Goal: Transaction & Acquisition: Obtain resource

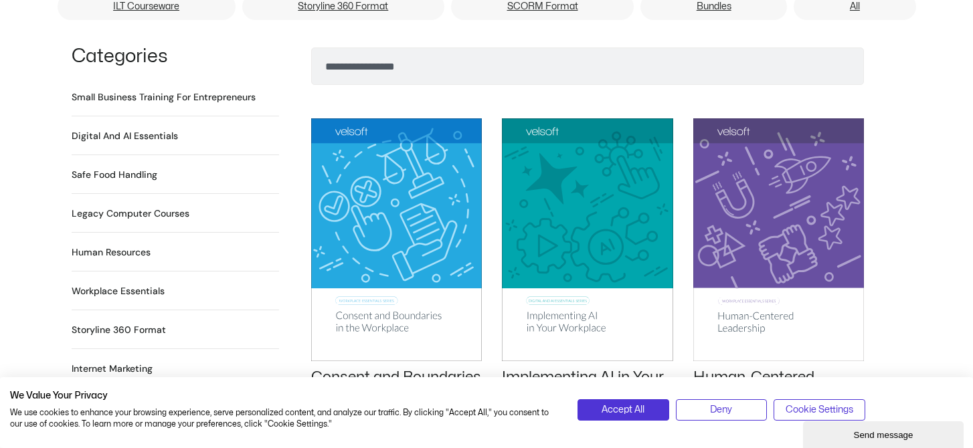
scroll to position [961, 0]
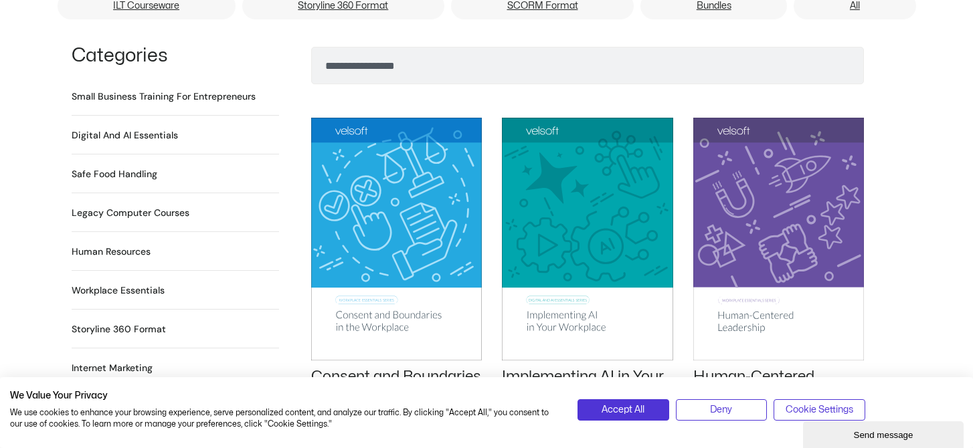
click at [150, 128] on h2 "Digital and AI Essentials 23 Products" at bounding box center [125, 135] width 106 height 14
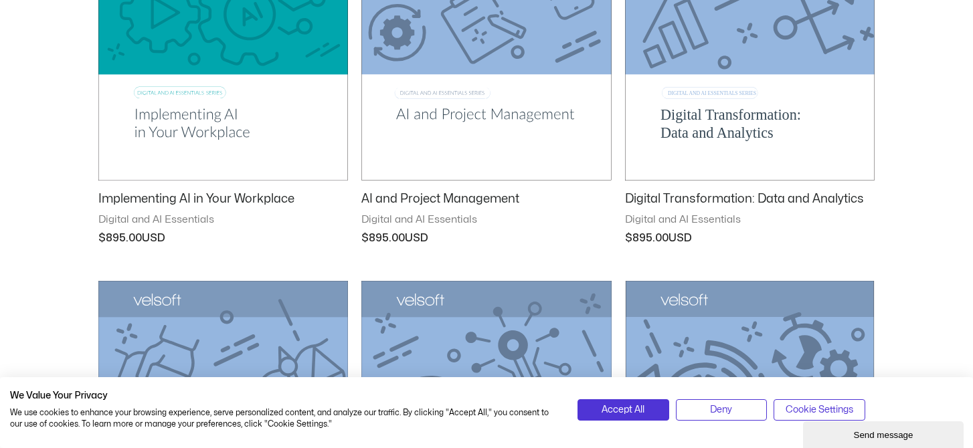
scroll to position [411, 0]
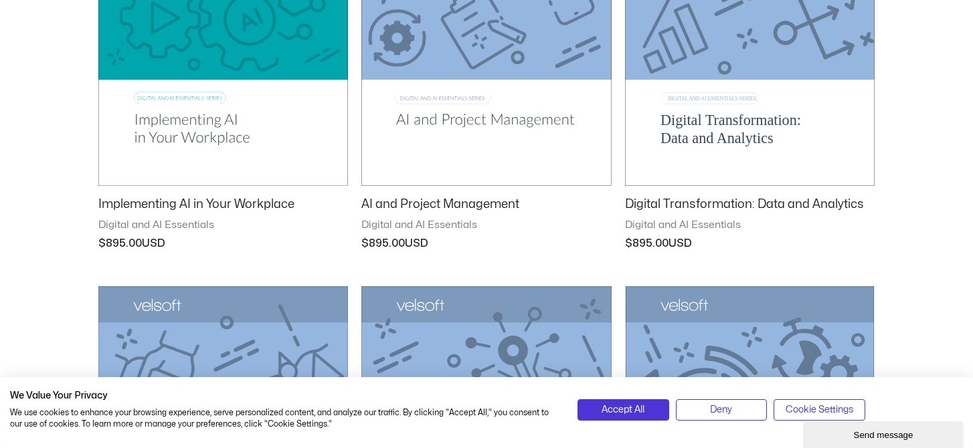
click at [461, 120] on img at bounding box center [486, 9] width 250 height 354
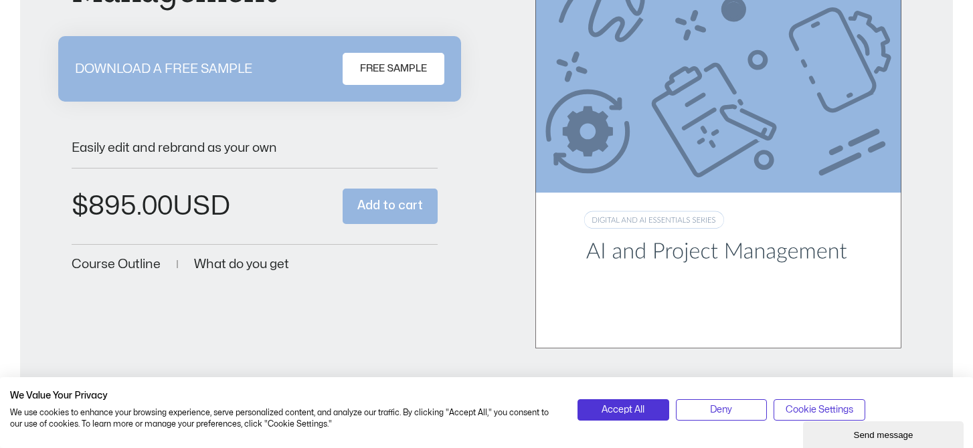
scroll to position [287, 0]
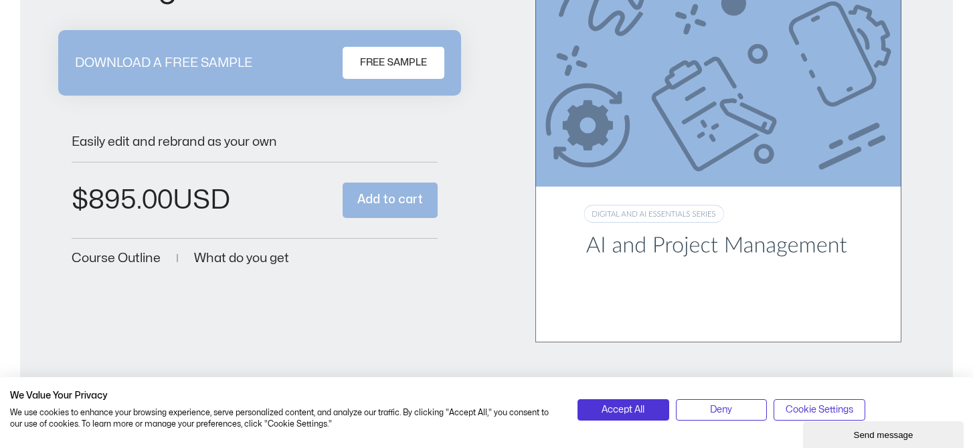
click at [404, 56] on span "FREE SAMPLE" at bounding box center [393, 63] width 67 height 16
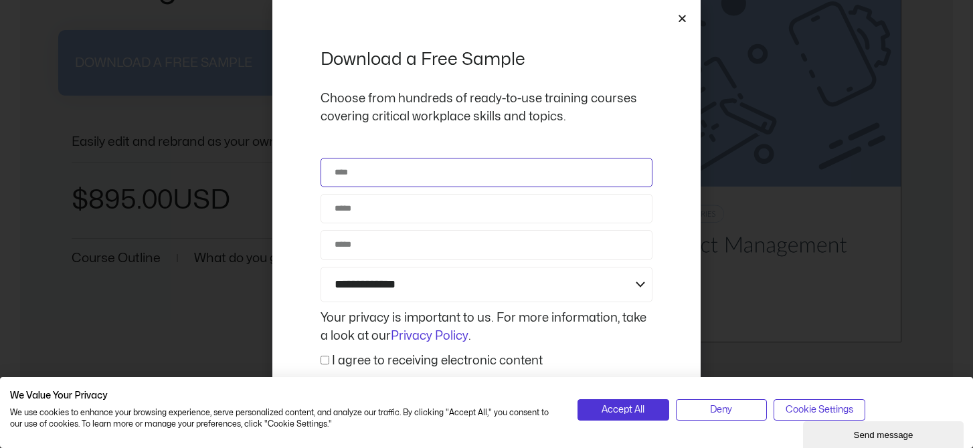
click at [401, 164] on input "Name" at bounding box center [486, 172] width 332 height 29
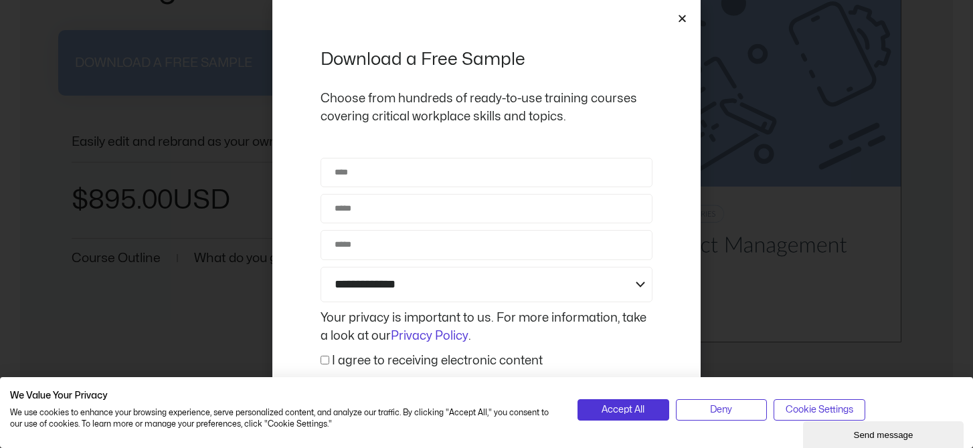
click at [420, 133] on div "Choose from hundreds of ready-to-use training courses covering critical workpla…" at bounding box center [486, 114] width 332 height 48
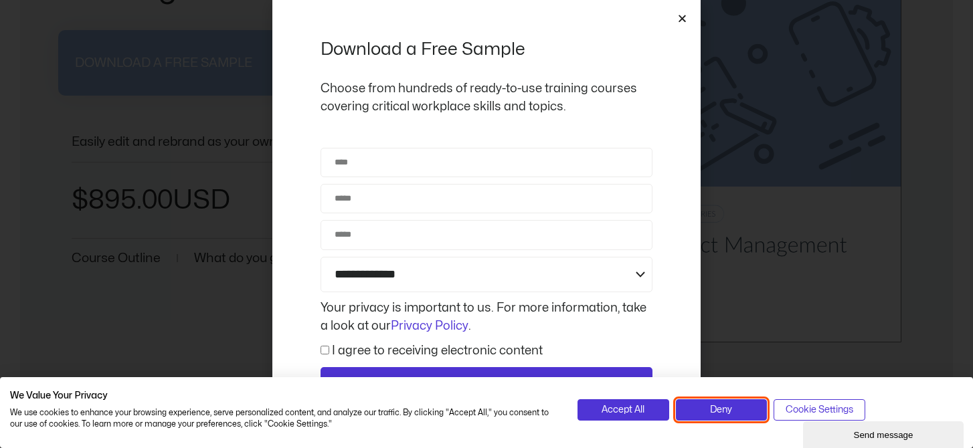
click at [749, 411] on button "Deny" at bounding box center [721, 409] width 91 height 21
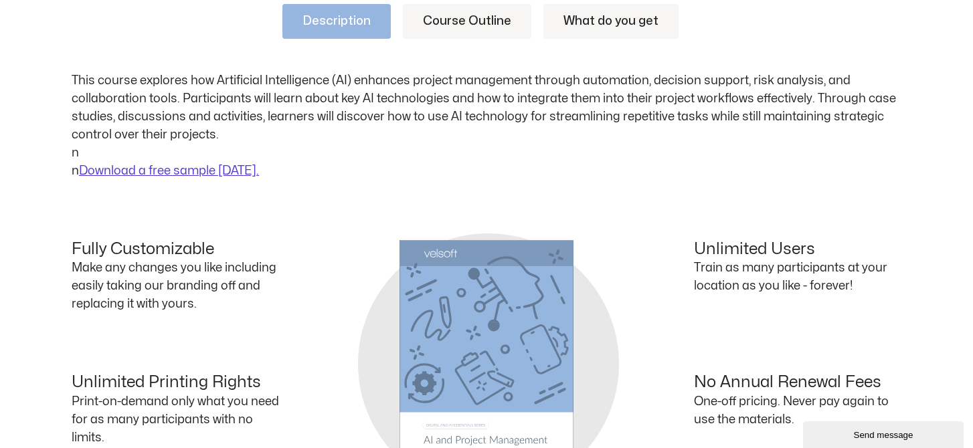
scroll to position [734, 0]
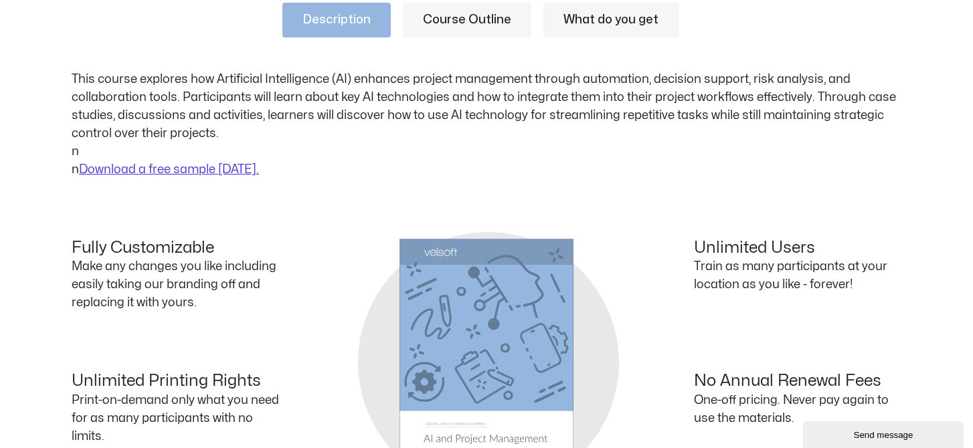
click at [470, 19] on link "Course Outline" at bounding box center [467, 20] width 128 height 35
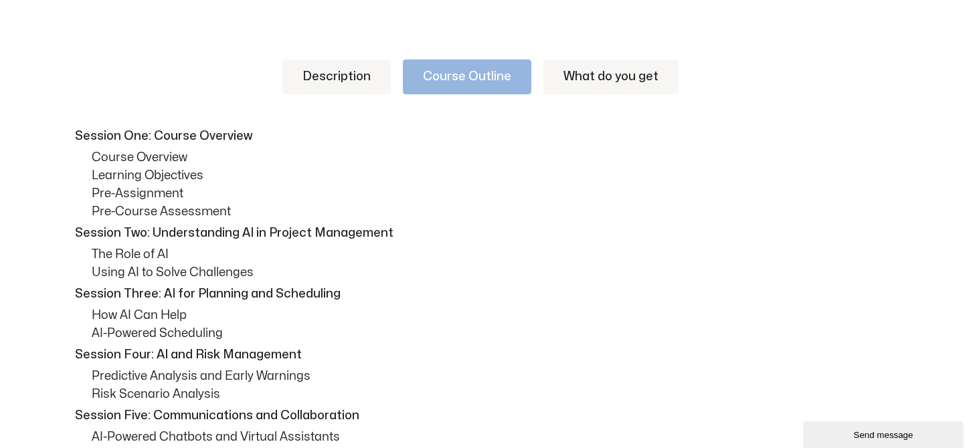
scroll to position [674, 0]
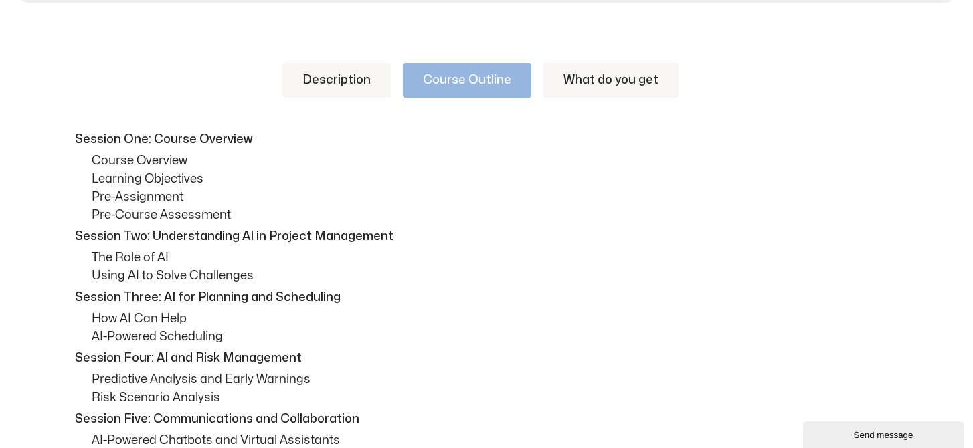
click at [577, 63] on link "What do you get" at bounding box center [610, 80] width 135 height 35
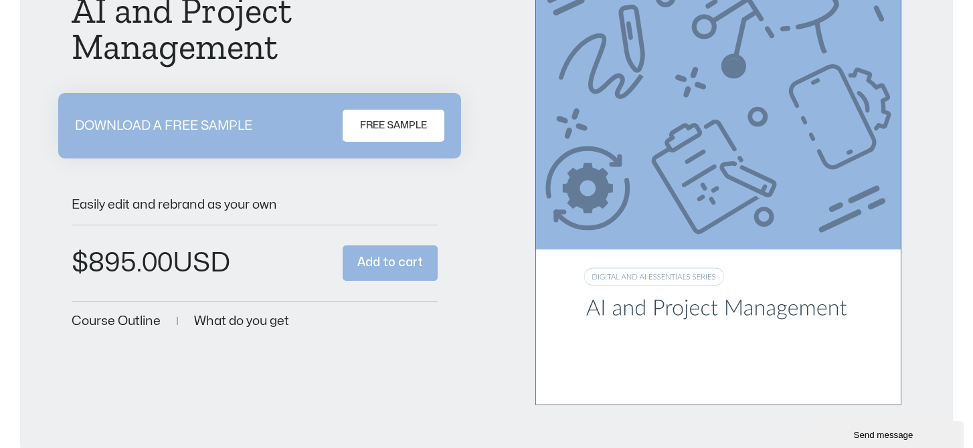
scroll to position [0, 0]
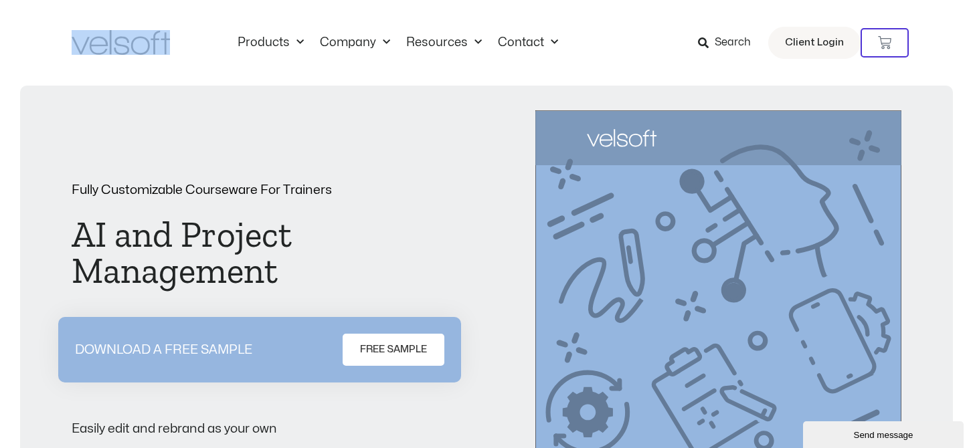
drag, startPoint x: 205, startPoint y: 41, endPoint x: 39, endPoint y: 38, distance: 165.9
click at [39, 38] on div "Products All Products Content ILT Courseware Storyline 360 Courses SCORM Course…" at bounding box center [486, 43] width 973 height 86
click at [222, 82] on div "Products All Products Content ILT Courseware Storyline 360 Courses SCORM Course…" at bounding box center [486, 43] width 829 height 86
